Goal: Task Accomplishment & Management: Use online tool/utility

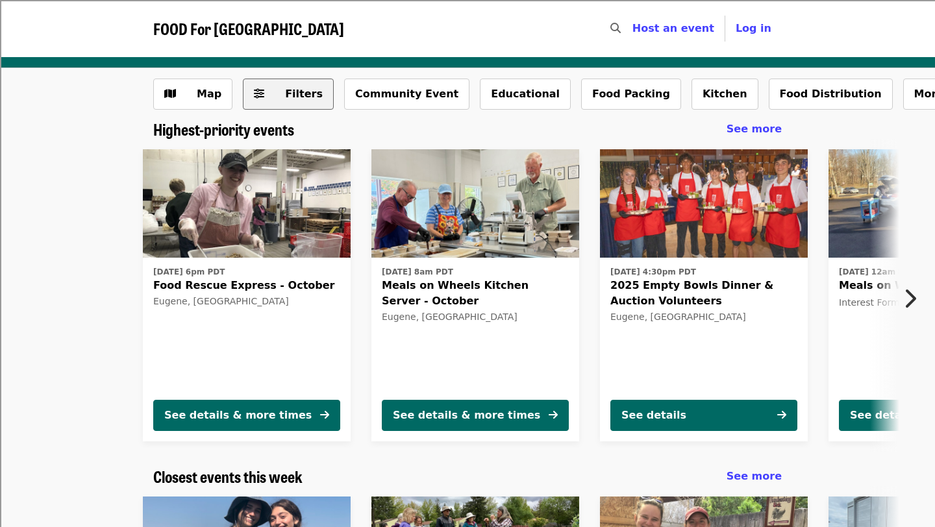
click at [279, 101] on span "Filters" at bounding box center [297, 94] width 51 height 16
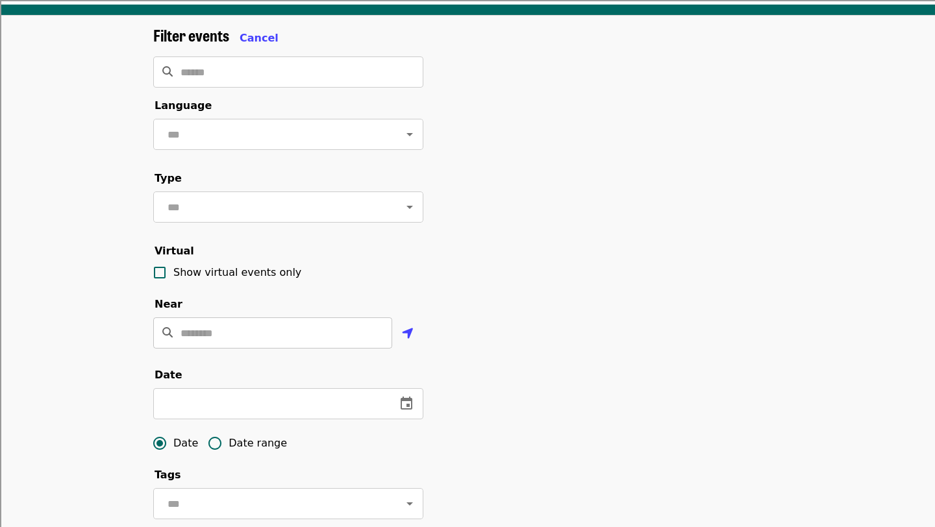
scroll to position [58, 0]
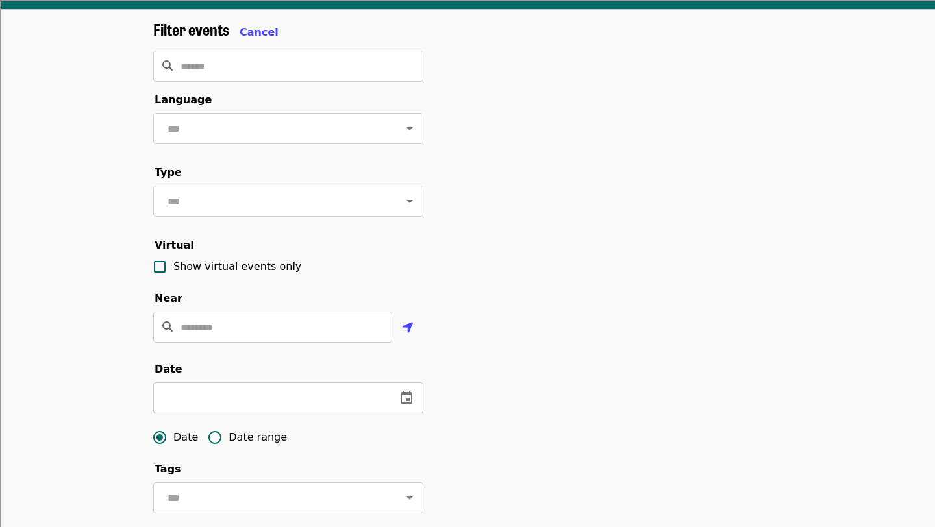
click at [258, 397] on input "text" at bounding box center [269, 397] width 232 height 31
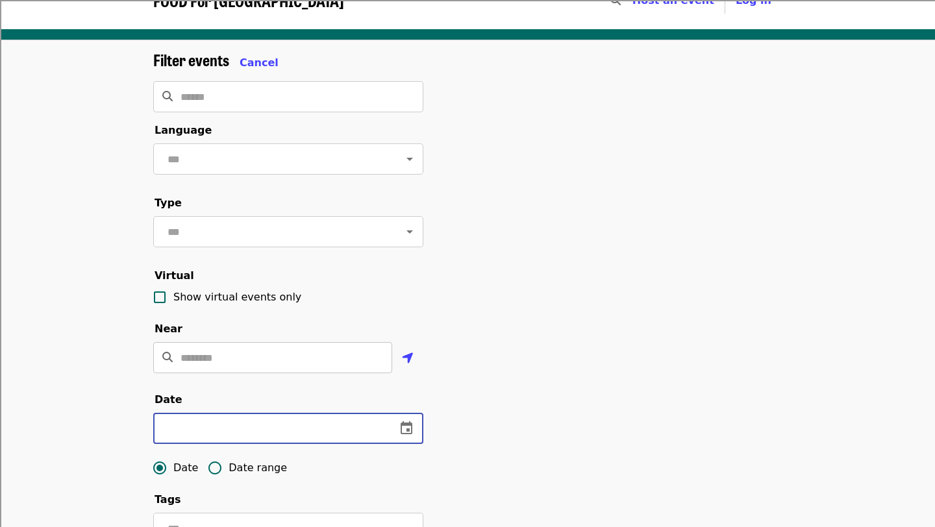
scroll to position [0, 0]
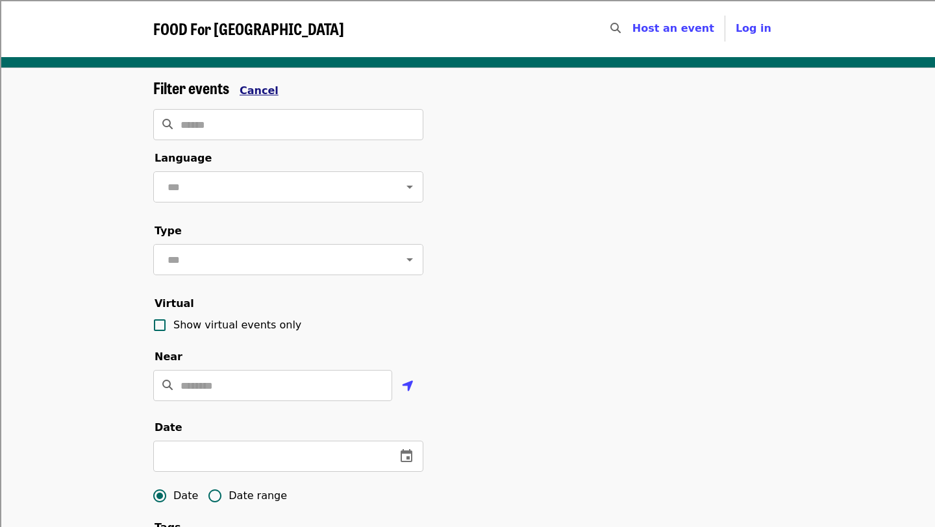
click at [265, 86] on span "Cancel" at bounding box center [258, 90] width 39 height 12
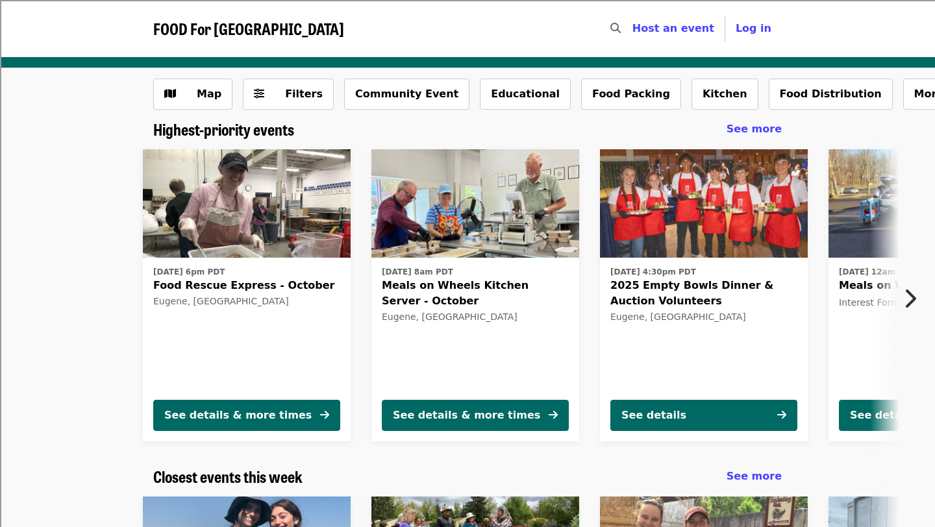
click at [910, 293] on icon "chevron-right icon" at bounding box center [909, 298] width 13 height 25
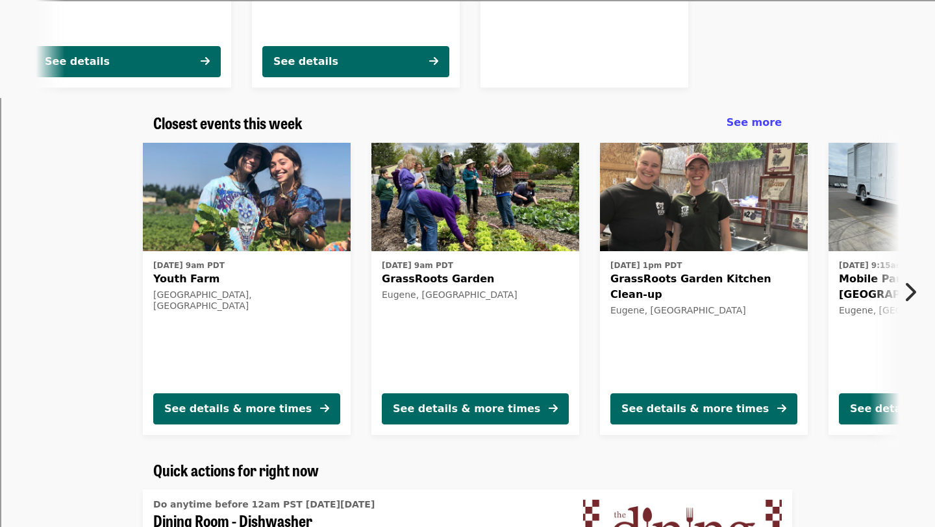
scroll to position [354, 0]
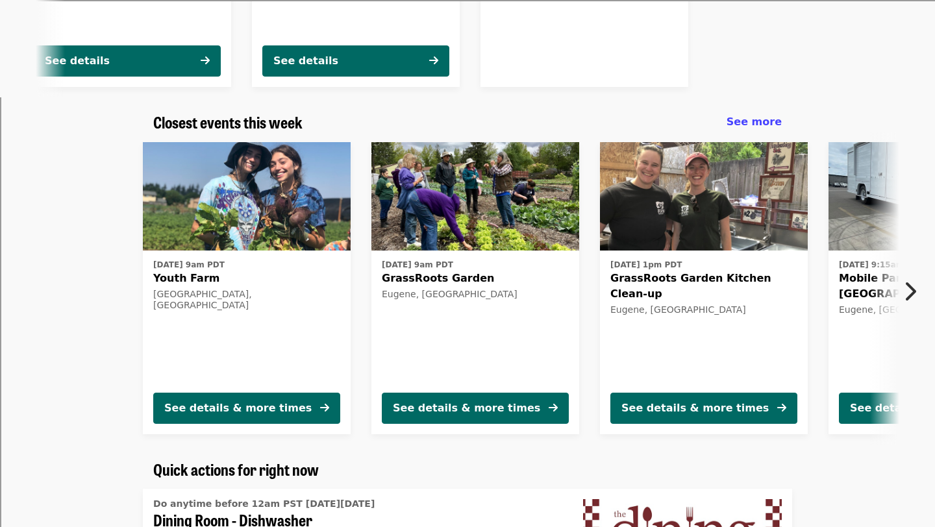
click at [915, 289] on icon "chevron-right icon" at bounding box center [909, 291] width 13 height 25
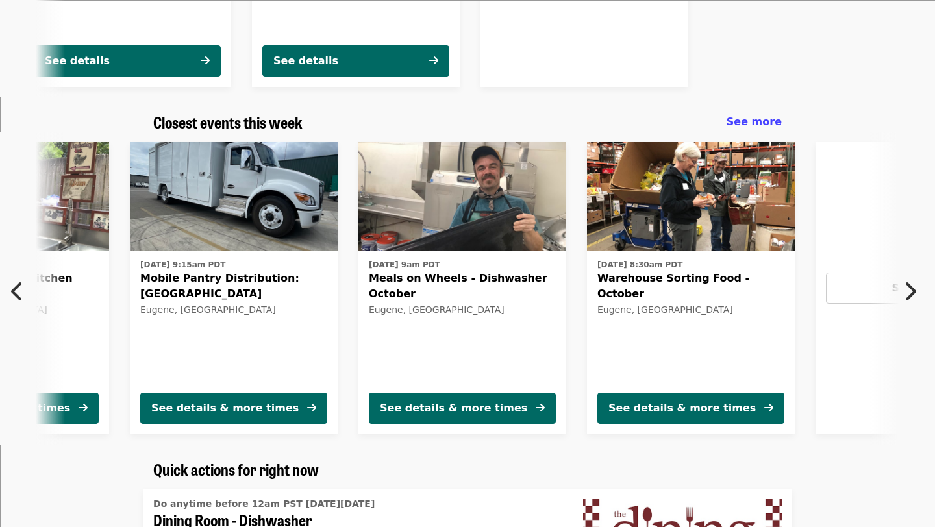
click at [915, 289] on icon "chevron-right icon" at bounding box center [909, 291] width 13 height 25
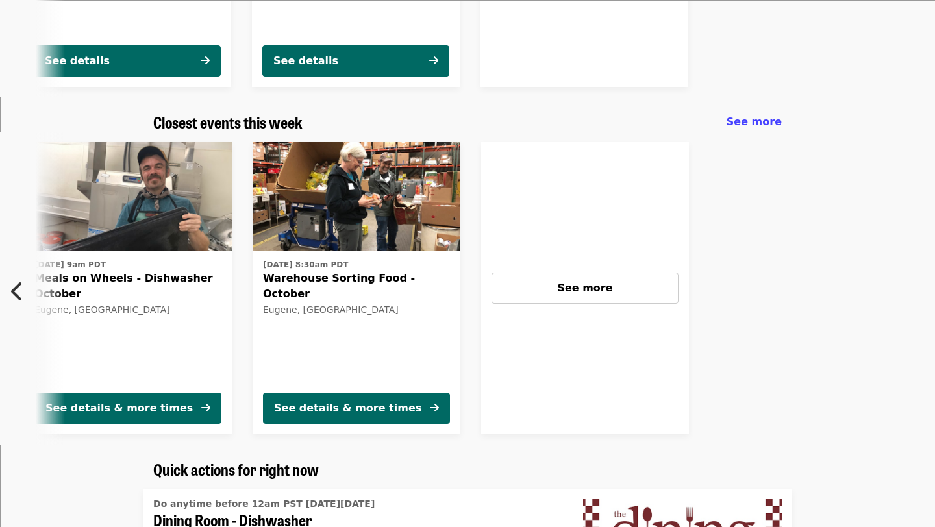
scroll to position [0, 1033]
click at [596, 286] on span "See more" at bounding box center [583, 288] width 55 height 12
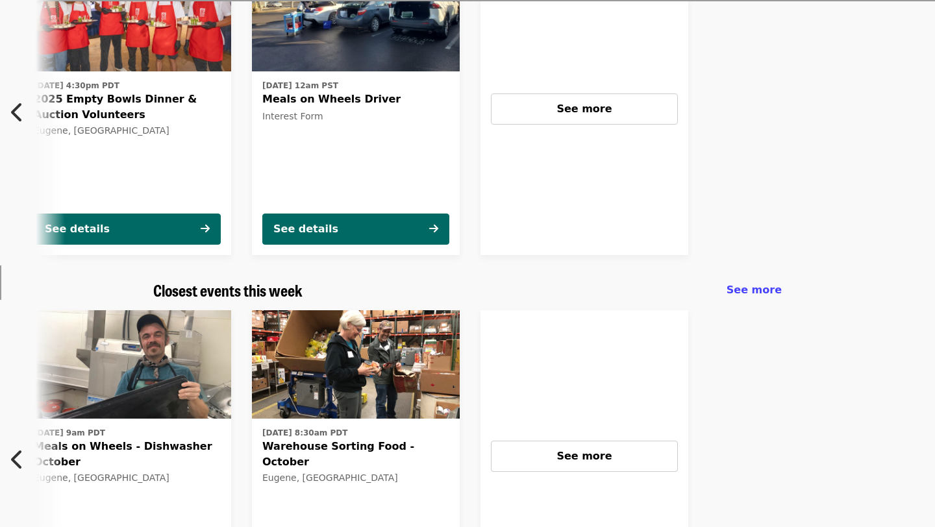
scroll to position [0, 0]
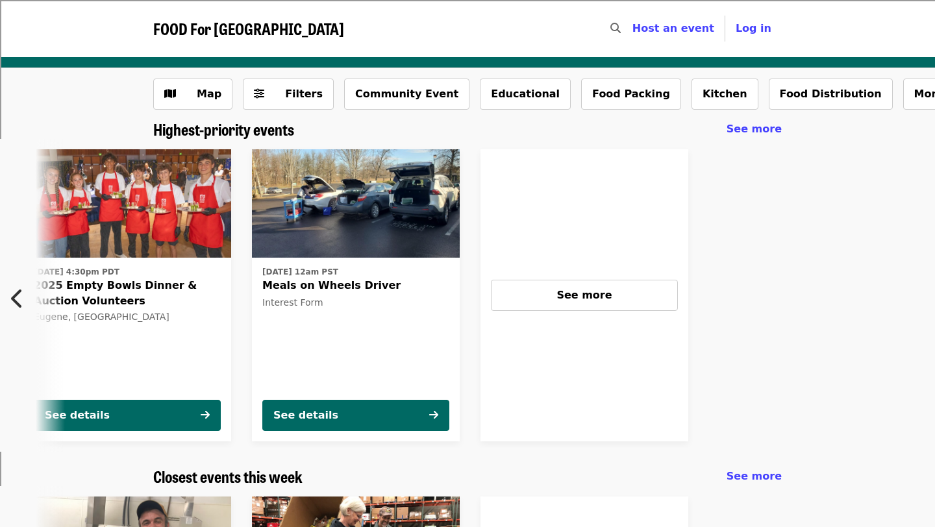
click at [20, 293] on icon "chevron-left icon" at bounding box center [17, 298] width 13 height 25
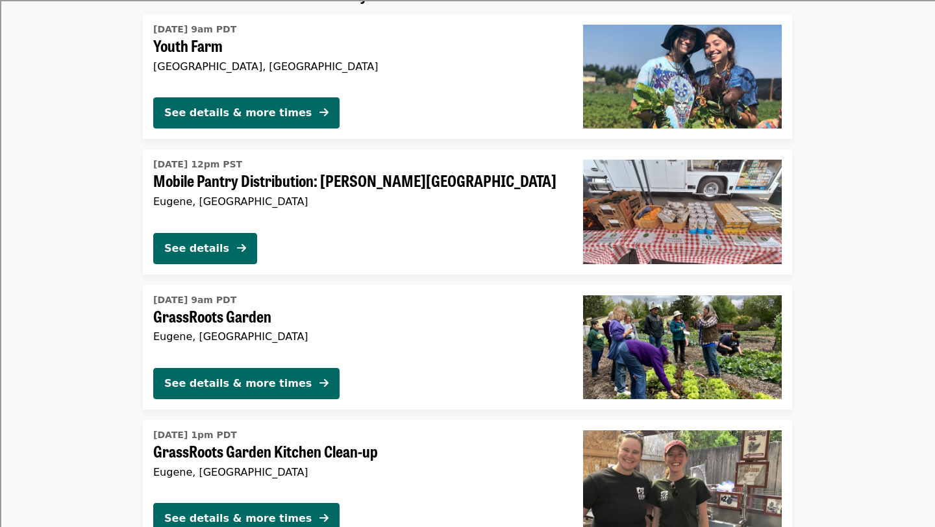
scroll to position [1068, 0]
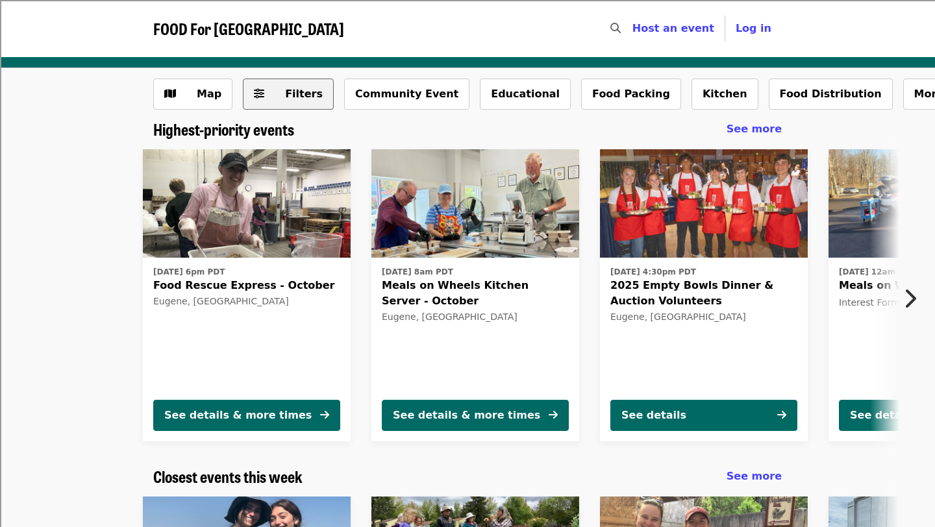
click at [258, 95] on icon "sliders-h icon" at bounding box center [259, 94] width 10 height 12
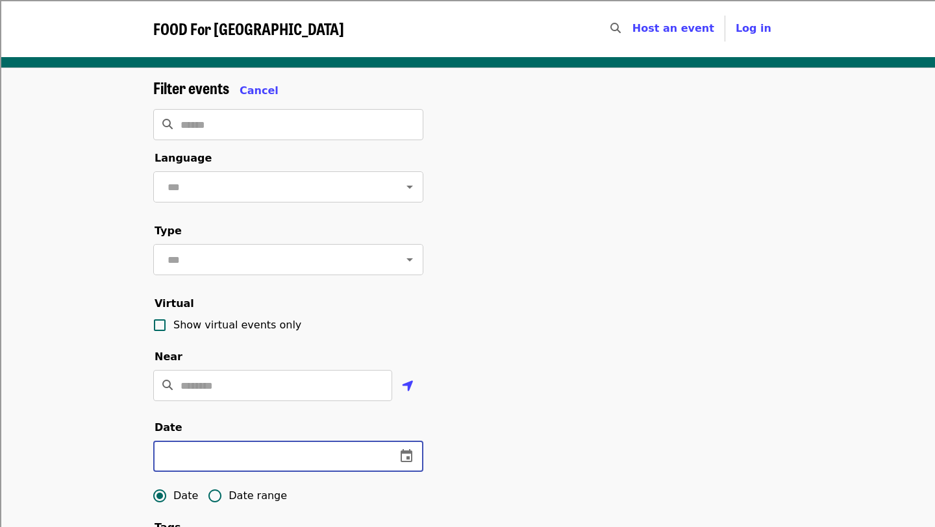
click at [221, 450] on input "text" at bounding box center [269, 456] width 232 height 31
type input "**********"
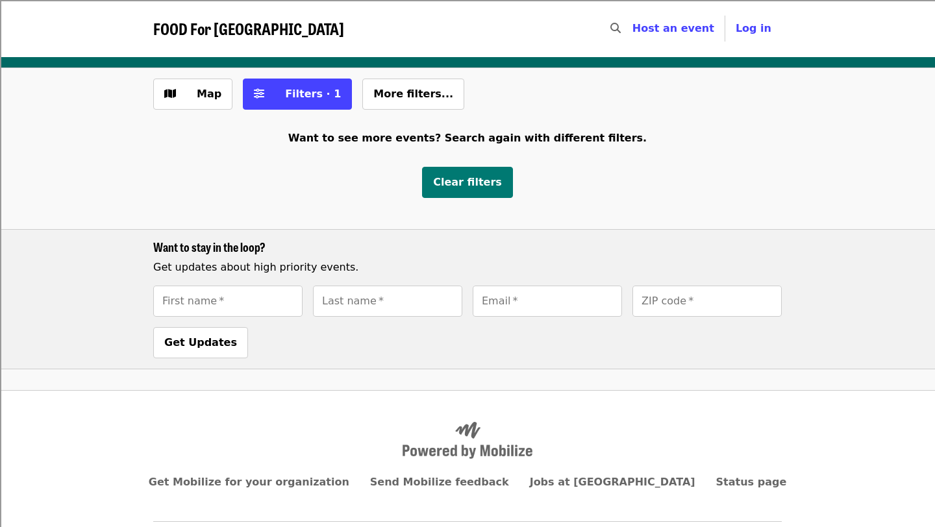
click at [482, 182] on span "Clear filters" at bounding box center [467, 182] width 69 height 12
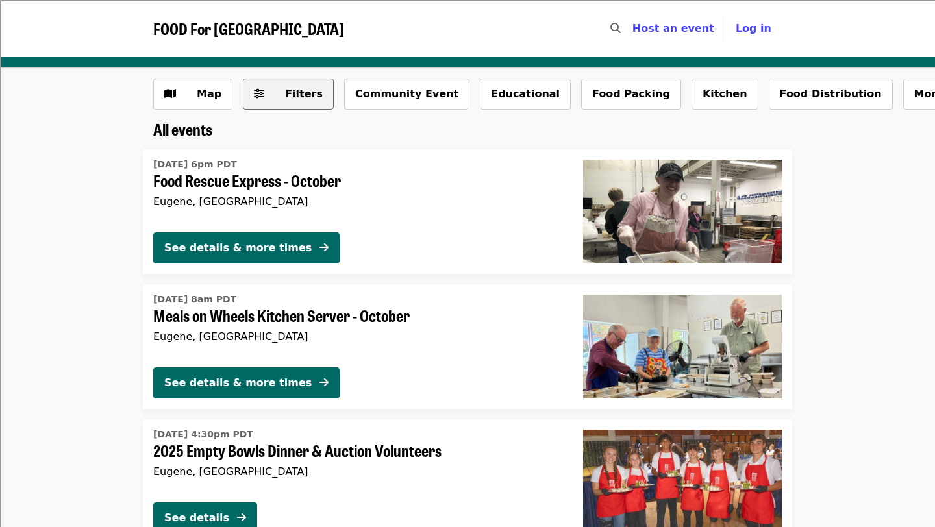
click at [299, 90] on span "Filters" at bounding box center [304, 94] width 38 height 12
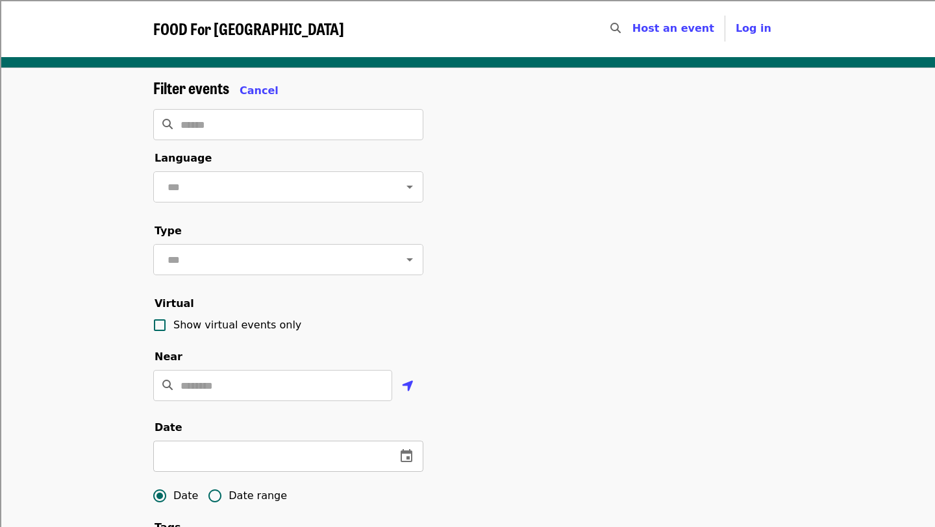
click at [223, 456] on input "text" at bounding box center [269, 456] width 232 height 31
type input "**********"
